Goal: Transaction & Acquisition: Purchase product/service

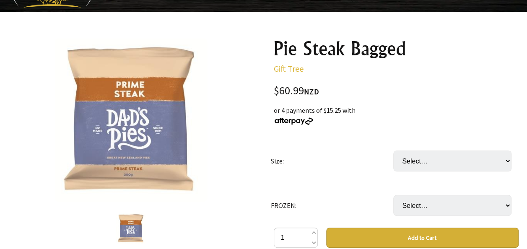
scroll to position [84, 0]
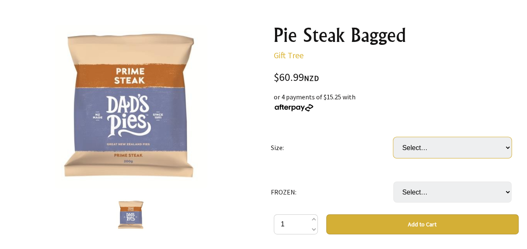
click at [435, 148] on select "Select… CARTON (12X200G)" at bounding box center [452, 147] width 118 height 21
select select "CARTON (12X200G)"
click at [393, 137] on select "Select… CARTON (12X200G)" at bounding box center [452, 147] width 118 height 21
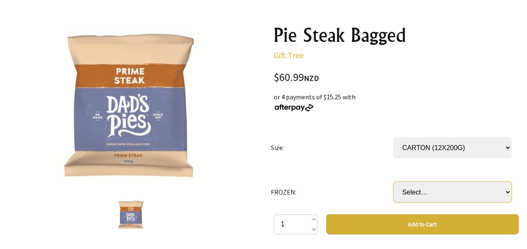
click at [446, 188] on select "Select… only available in [GEOGRAPHIC_DATA]" at bounding box center [452, 191] width 118 height 21
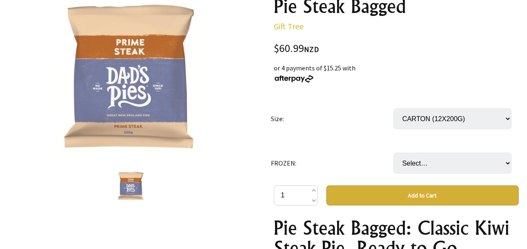
scroll to position [126, 0]
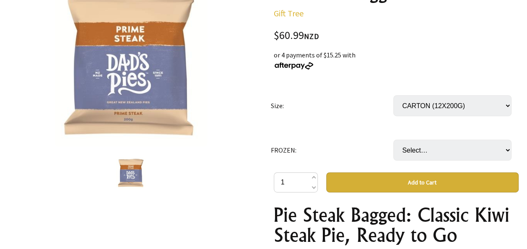
click at [425, 155] on select "Select… only available in [GEOGRAPHIC_DATA]" at bounding box center [452, 150] width 118 height 21
click at [426, 155] on select "Select… only available in [GEOGRAPHIC_DATA]" at bounding box center [452, 150] width 118 height 21
select select "only available in [GEOGRAPHIC_DATA]"
click at [393, 140] on select "Select… only available in [GEOGRAPHIC_DATA]" at bounding box center [452, 150] width 118 height 21
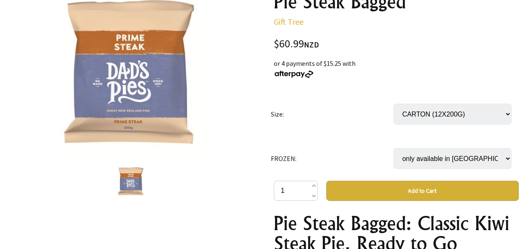
scroll to position [67, 0]
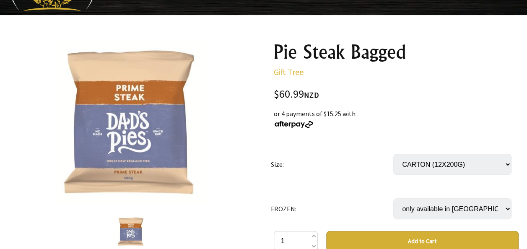
click at [303, 90] on div "$60.99 NZD" at bounding box center [396, 94] width 245 height 11
drag, startPoint x: 295, startPoint y: 94, endPoint x: 276, endPoint y: 94, distance: 18.9
click at [276, 94] on div "$60.99 NZD" at bounding box center [396, 94] width 245 height 11
drag, startPoint x: 276, startPoint y: 94, endPoint x: 315, endPoint y: 96, distance: 39.1
click at [315, 96] on span "NZD" at bounding box center [311, 95] width 15 height 10
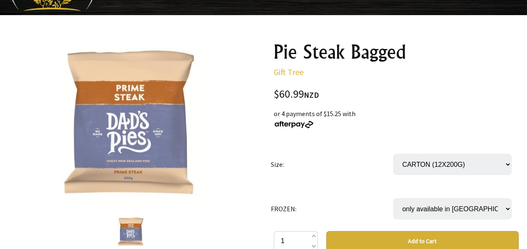
drag, startPoint x: 315, startPoint y: 96, endPoint x: 433, endPoint y: 92, distance: 117.4
click at [433, 92] on div "$60.99 NZD" at bounding box center [396, 94] width 245 height 11
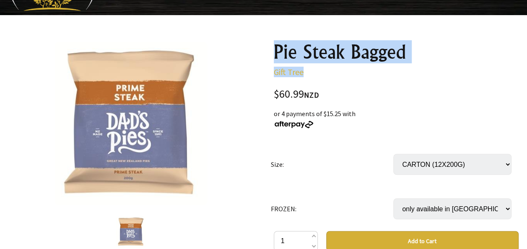
drag, startPoint x: 410, startPoint y: 60, endPoint x: 276, endPoint y: 51, distance: 134.0
click at [277, 51] on h1 "Pie Steak Bagged" at bounding box center [396, 52] width 245 height 20
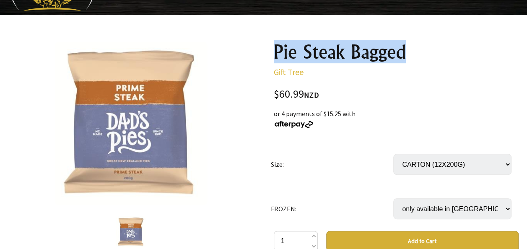
drag, startPoint x: 262, startPoint y: 47, endPoint x: 406, endPoint y: 61, distance: 144.8
copy h1 "Pie Steak Bagged"
